Goal: Navigation & Orientation: Find specific page/section

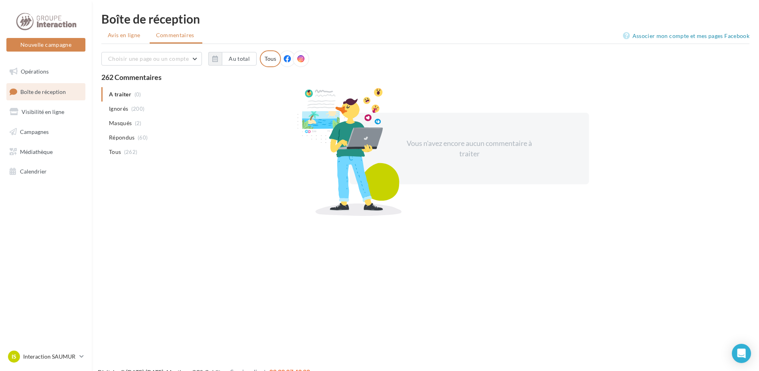
click at [125, 36] on span "Avis en ligne" at bounding box center [124, 35] width 33 height 8
